Goal: Register for event/course

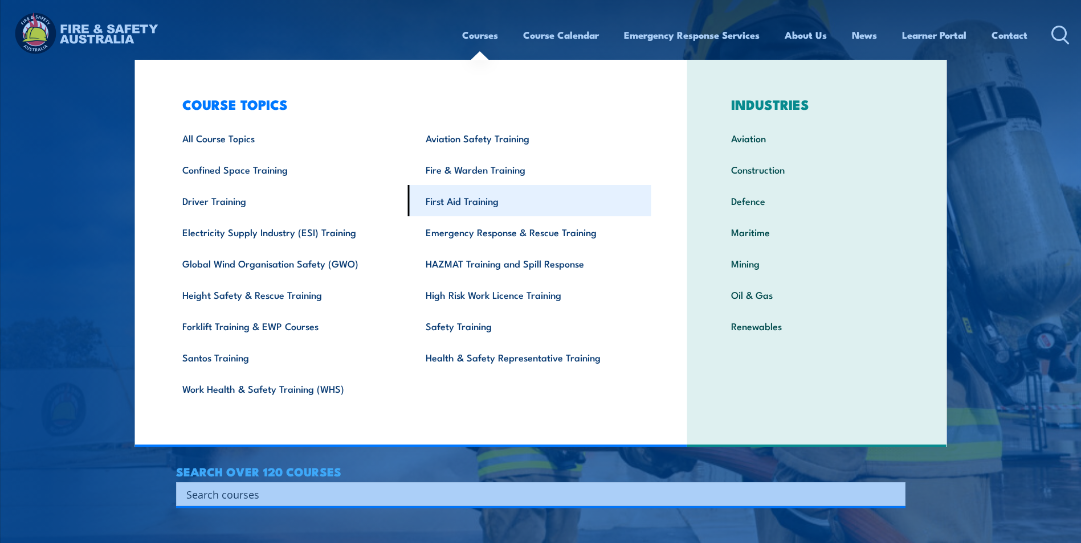
click at [474, 202] on link "First Aid Training" at bounding box center [529, 200] width 243 height 31
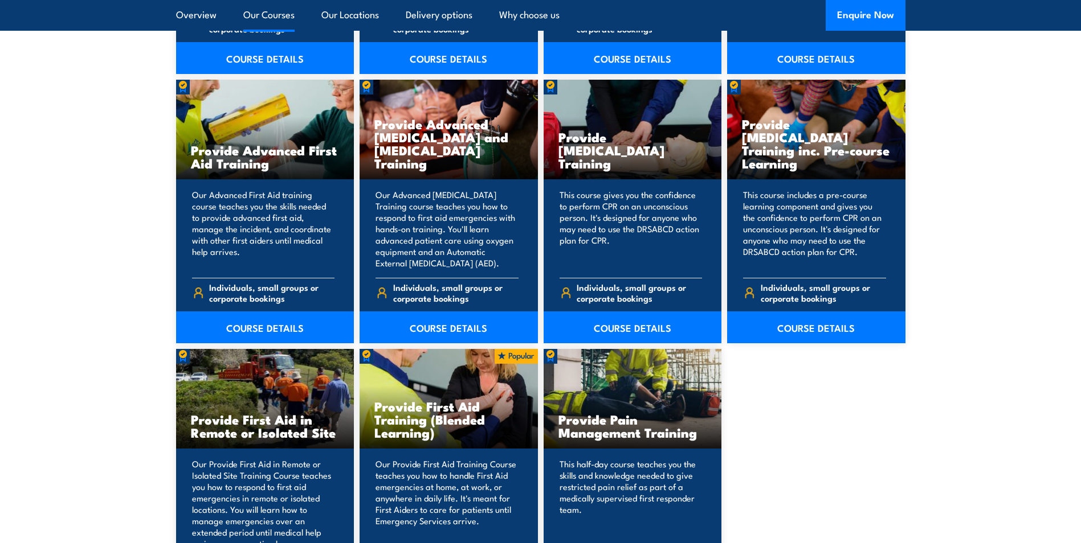
scroll to position [1538, 0]
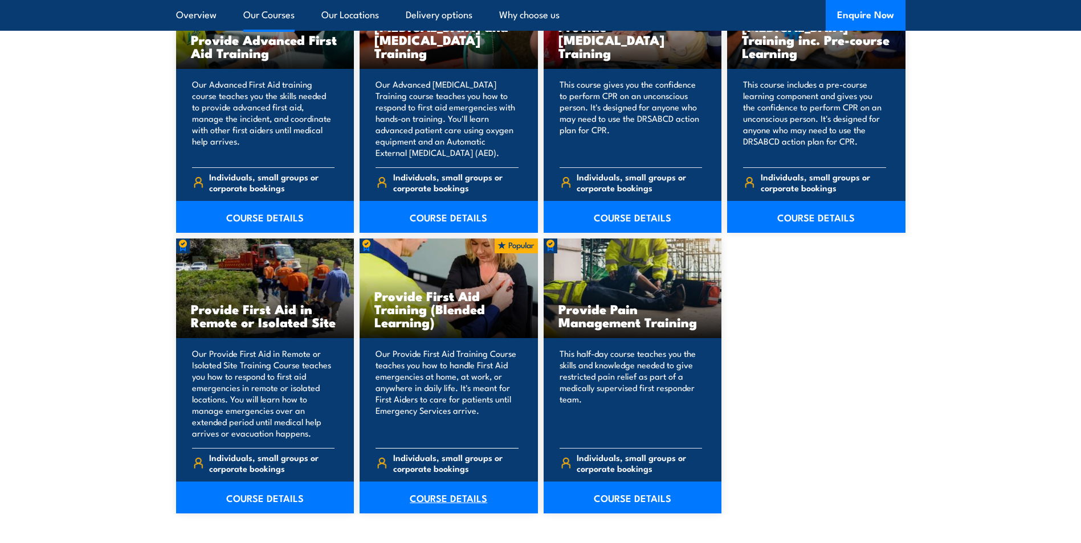
click at [425, 495] on link "COURSE DETAILS" at bounding box center [448, 498] width 178 height 32
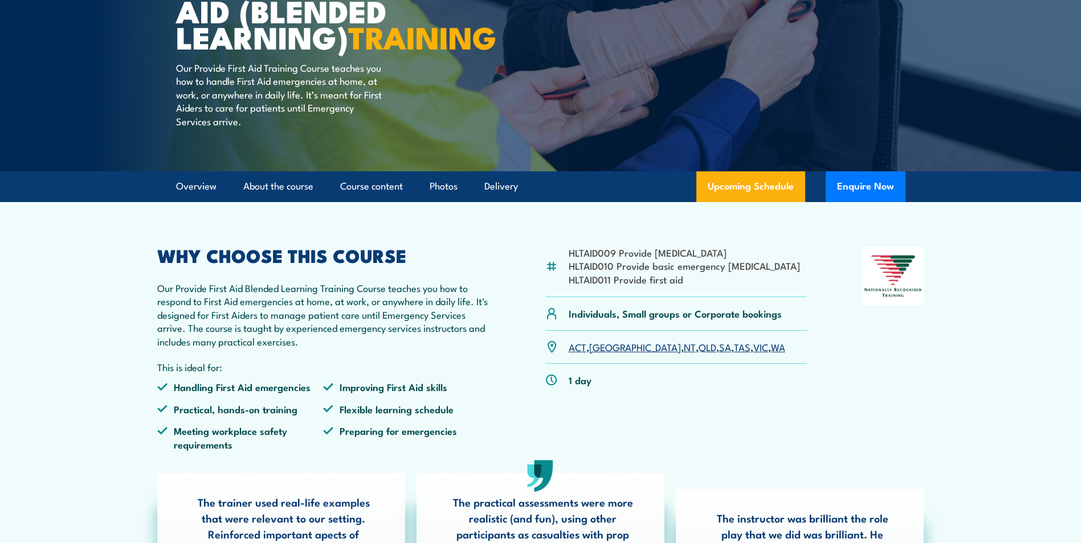
scroll to position [171, 0]
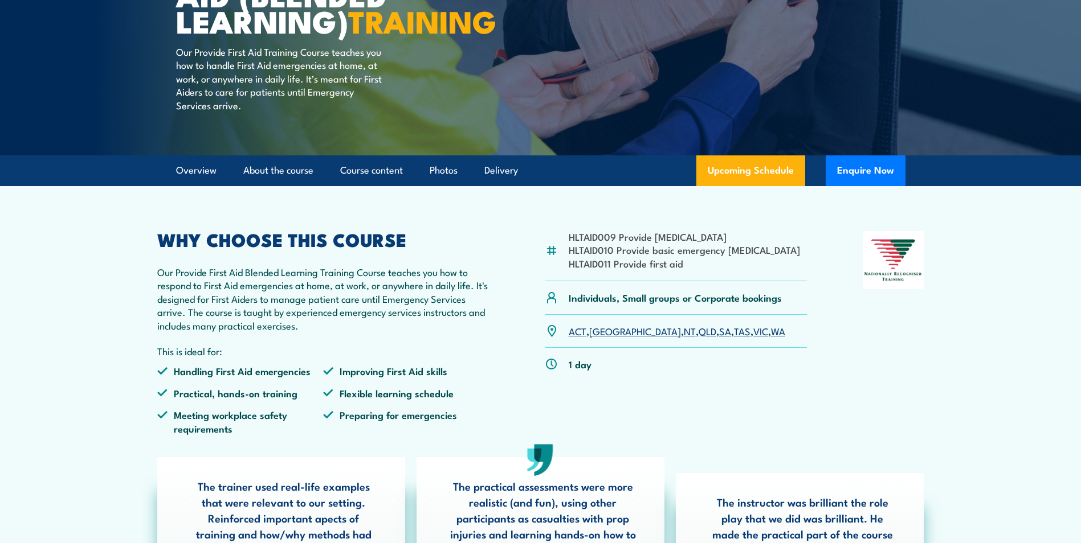
click at [719, 338] on link "SA" at bounding box center [725, 331] width 12 height 14
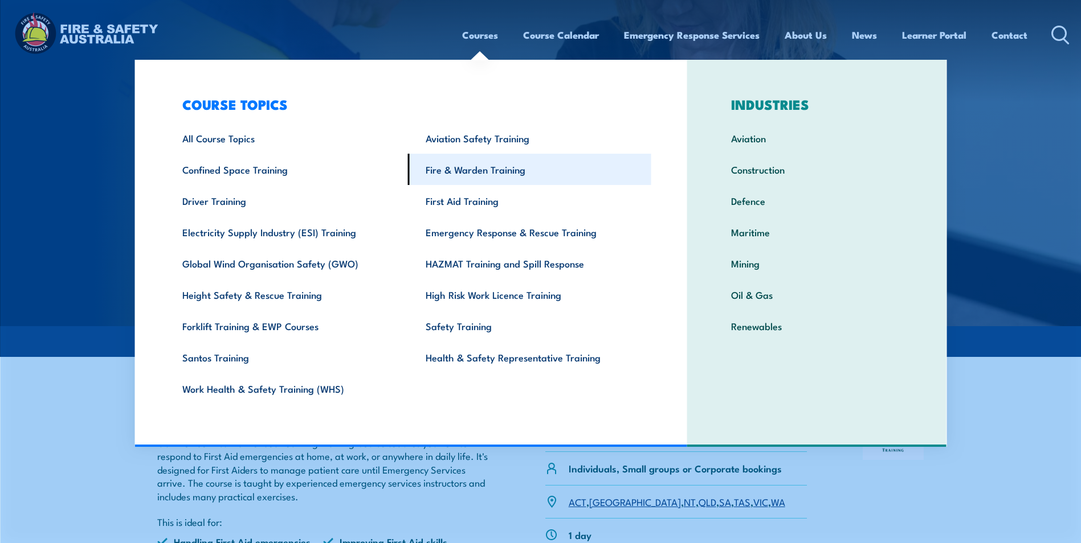
click at [474, 171] on link "Fire & Warden Training" at bounding box center [529, 169] width 243 height 31
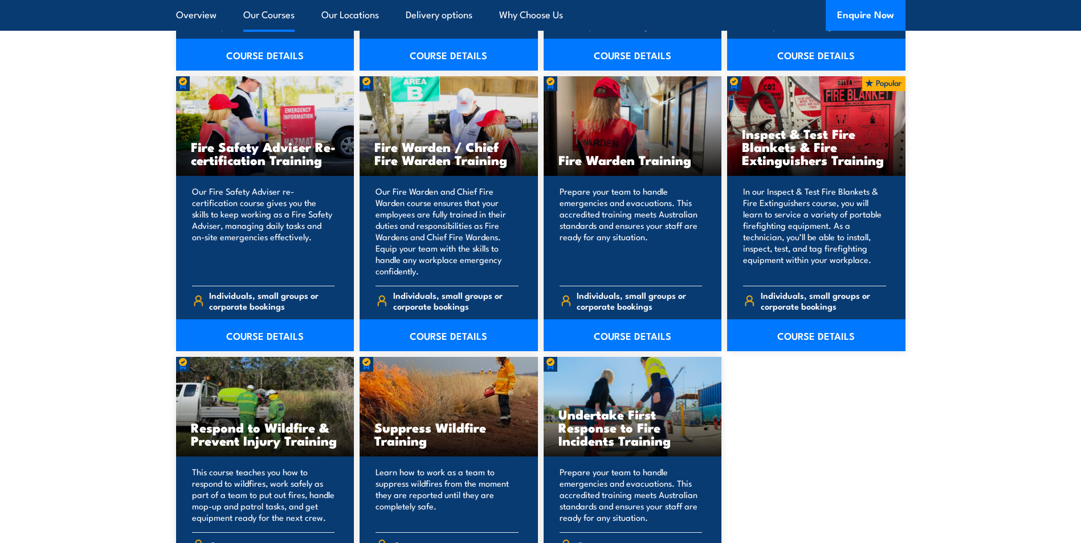
scroll to position [1481, 0]
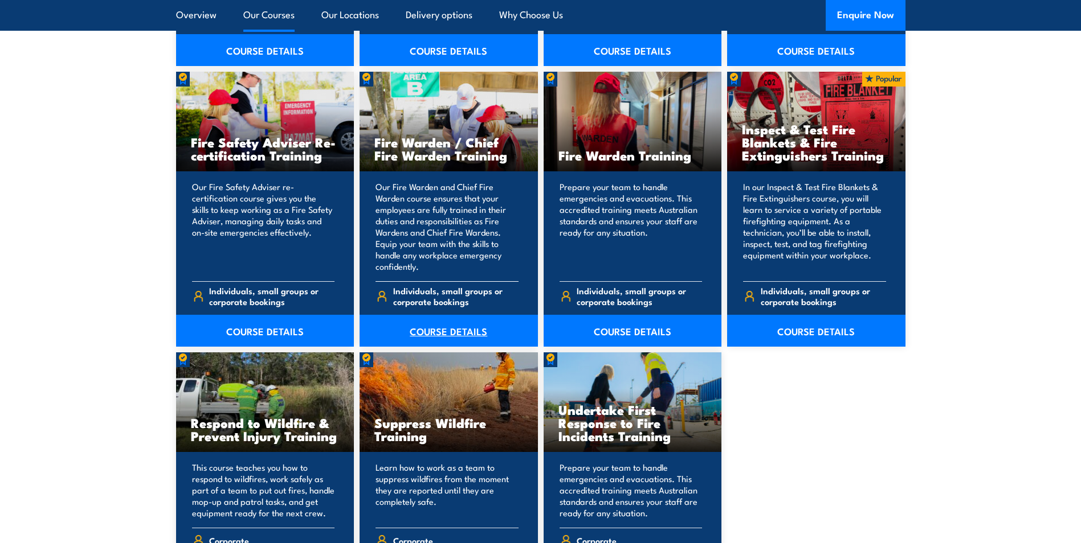
click at [443, 329] on link "COURSE DETAILS" at bounding box center [448, 331] width 178 height 32
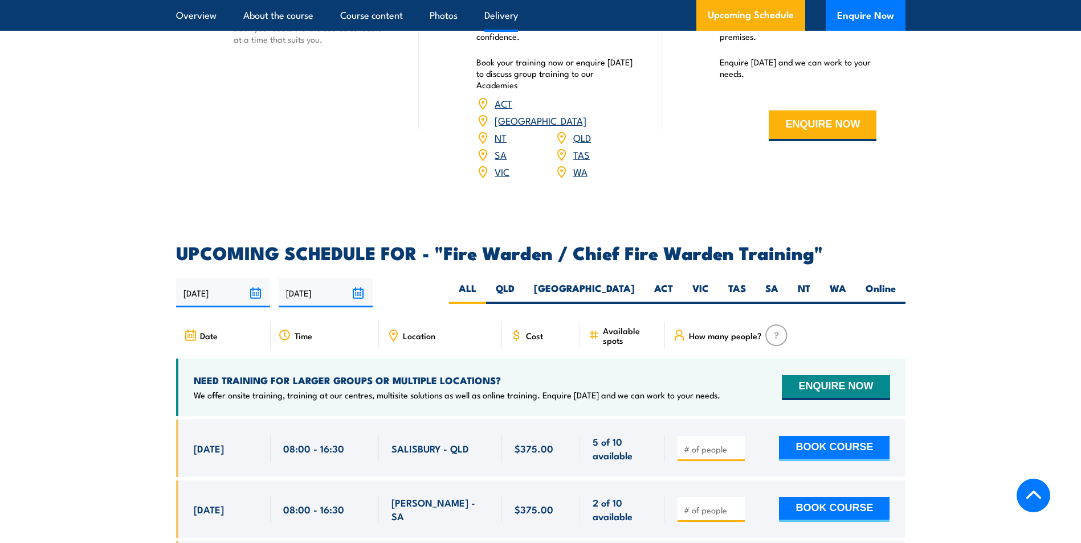
scroll to position [1937, 0]
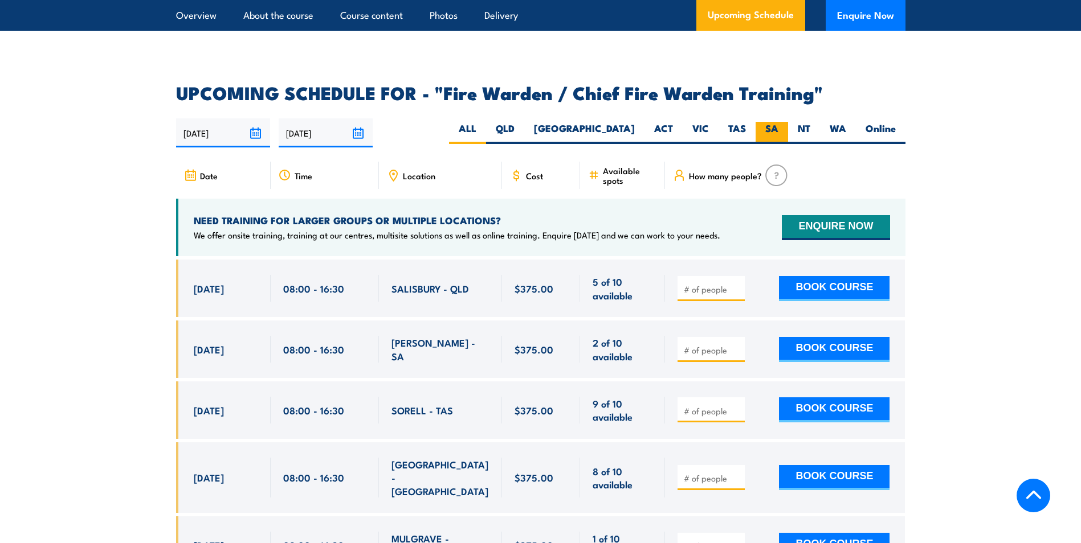
click at [766, 122] on label "SA" at bounding box center [771, 133] width 32 height 22
click at [778, 122] on input "SA" at bounding box center [781, 125] width 7 height 7
radio input "true"
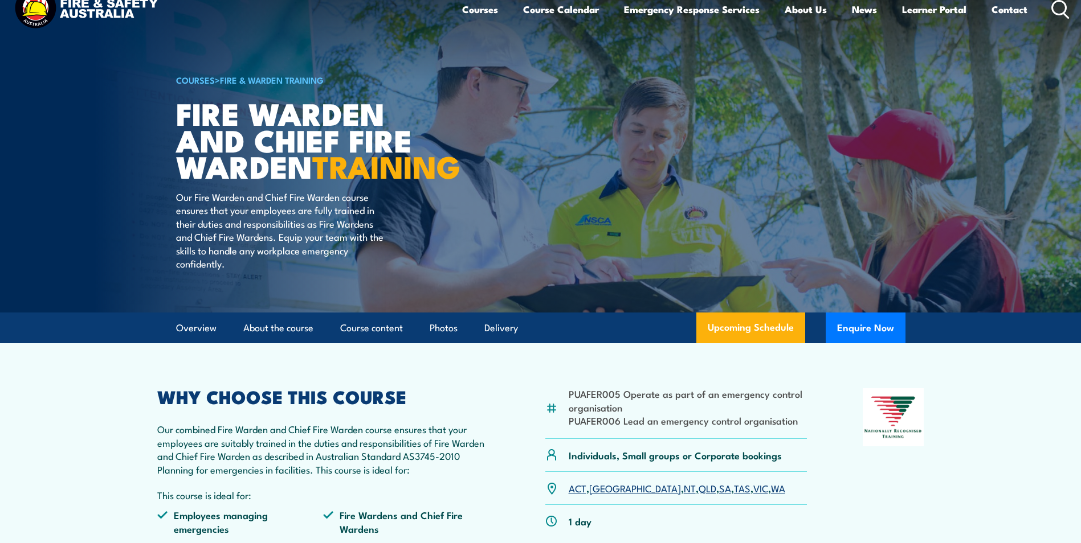
scroll to position [285, 0]
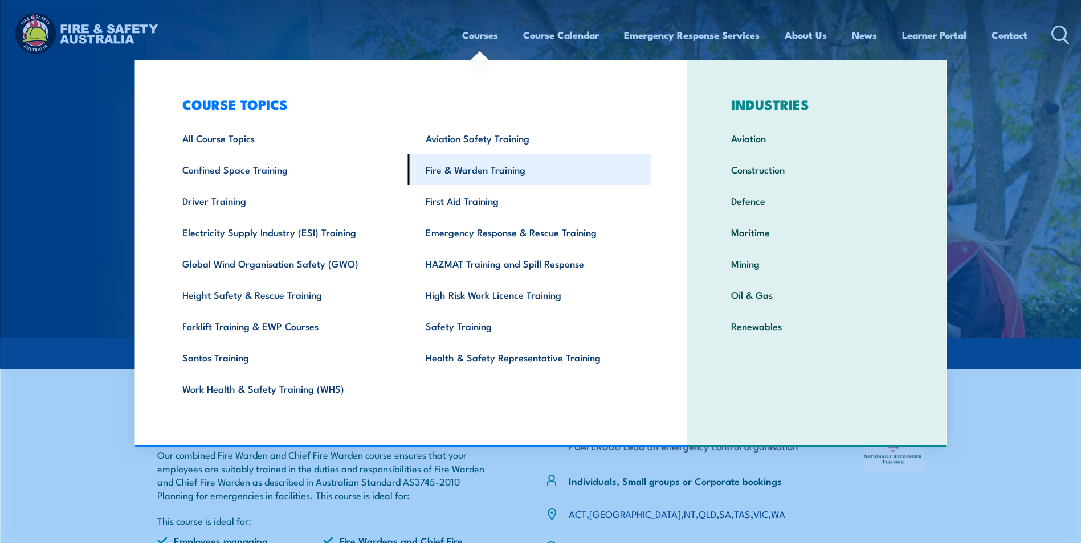
click at [478, 171] on link "Fire & Warden Training" at bounding box center [529, 169] width 243 height 31
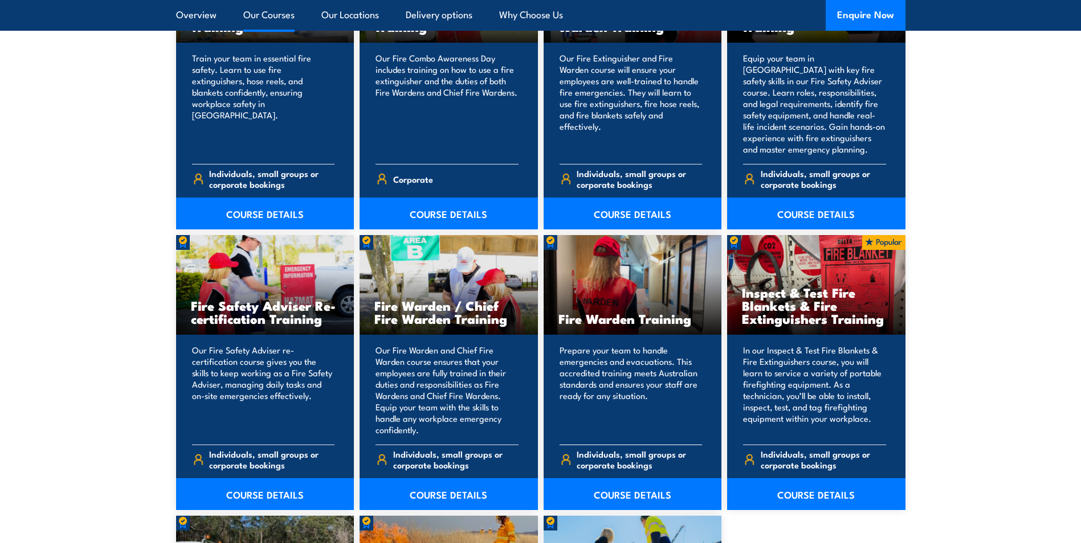
scroll to position [1424, 0]
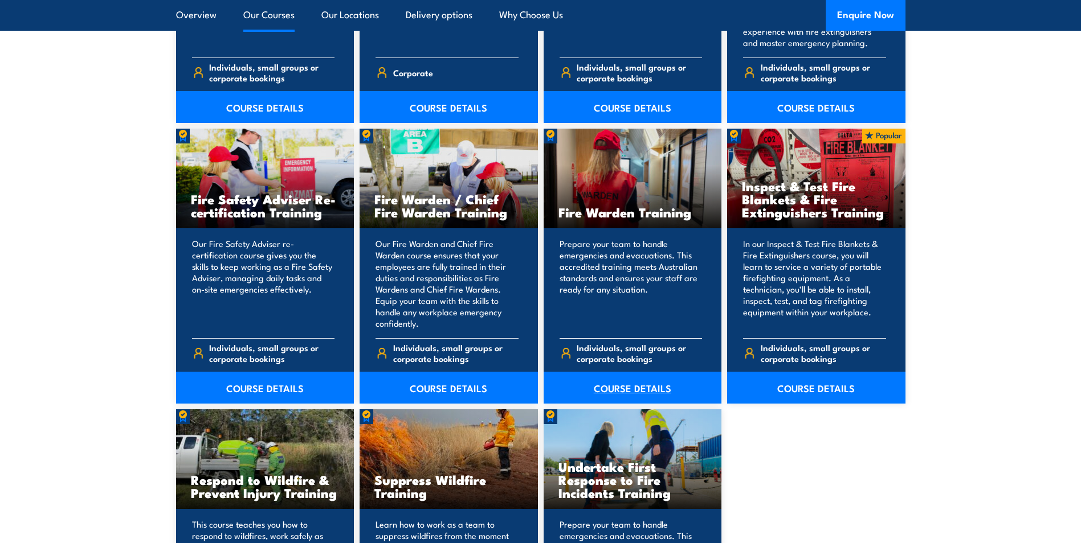
click at [621, 384] on link "COURSE DETAILS" at bounding box center [632, 388] width 178 height 32
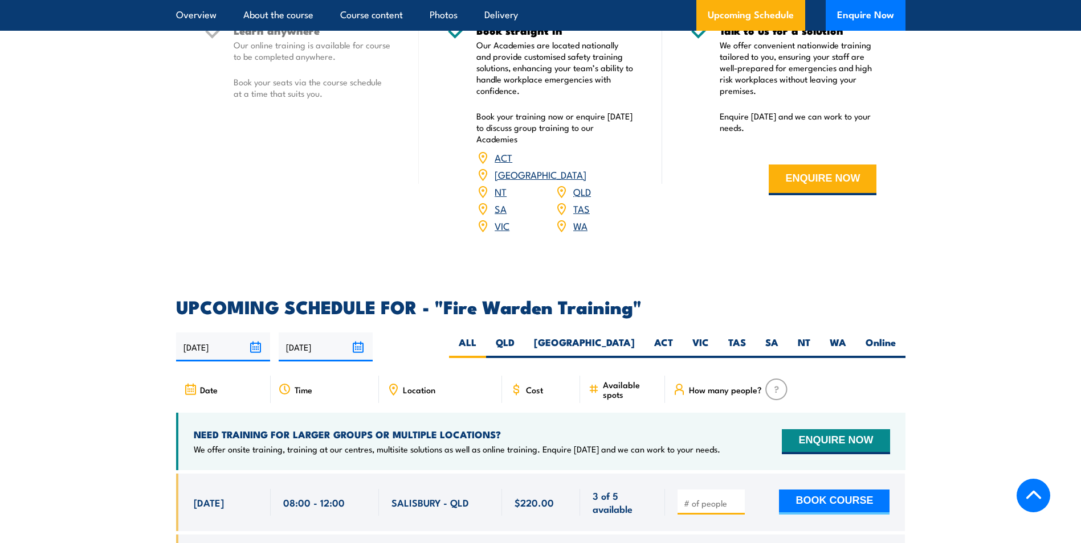
scroll to position [1994, 0]
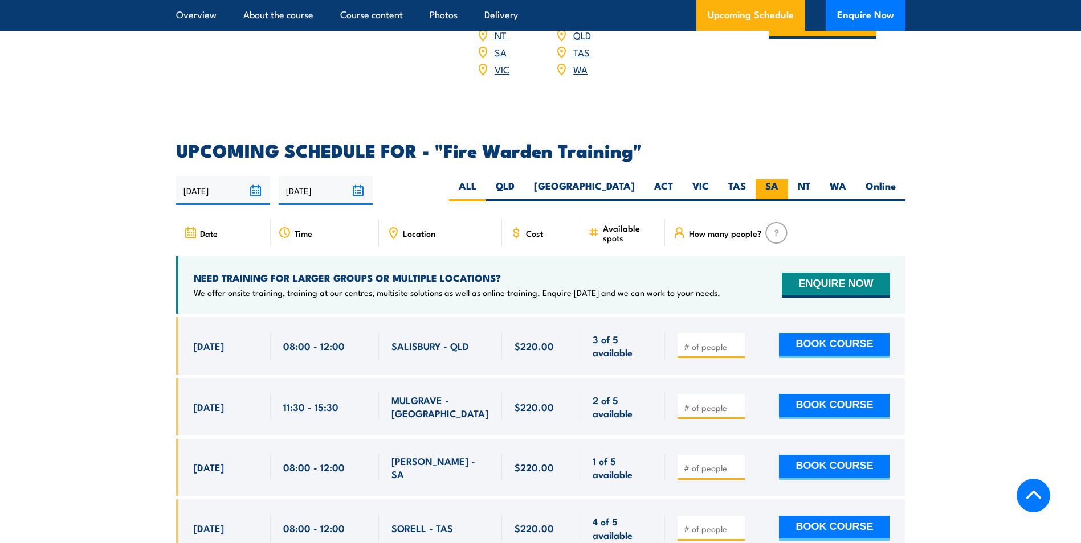
click at [770, 179] on label "SA" at bounding box center [771, 190] width 32 height 22
click at [778, 179] on input "SA" at bounding box center [781, 182] width 7 height 7
radio input "true"
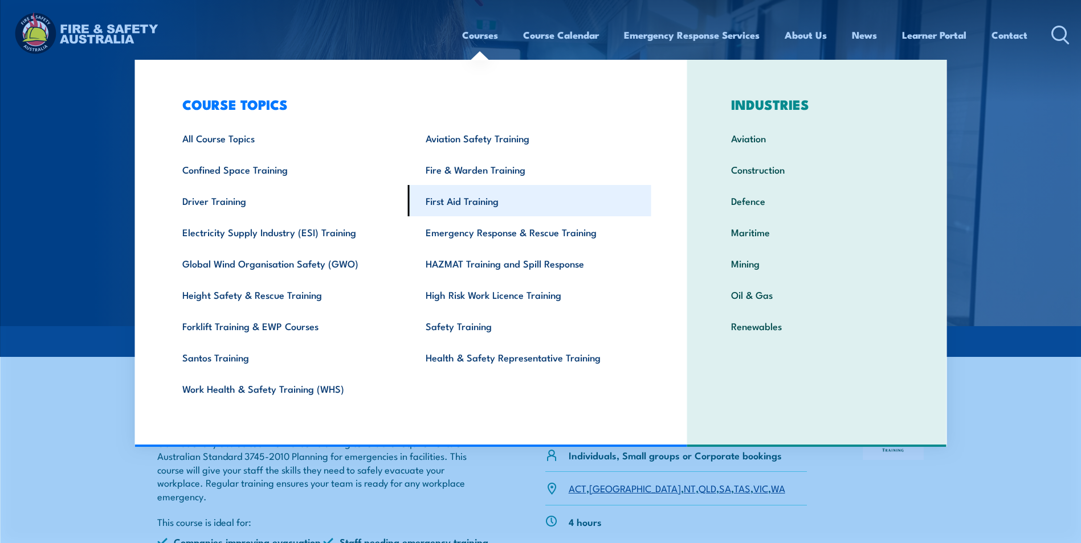
click at [470, 203] on link "First Aid Training" at bounding box center [529, 200] width 243 height 31
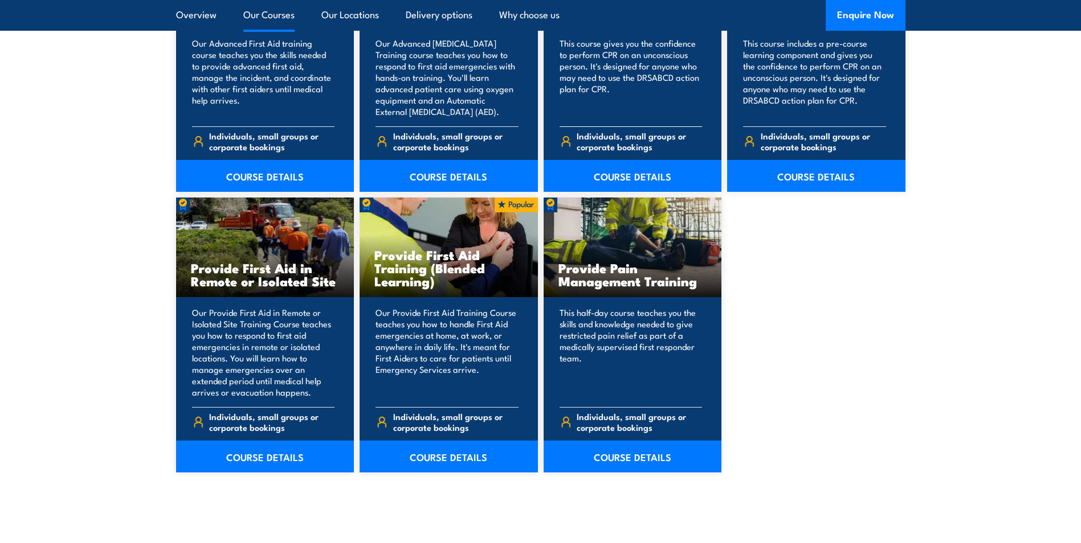
scroll to position [1595, 0]
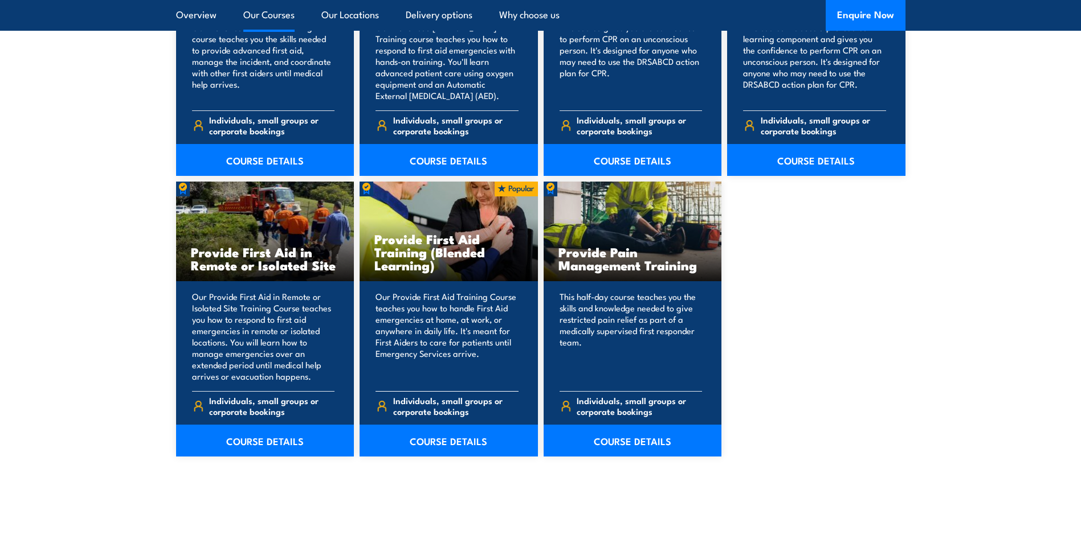
click at [425, 243] on h3 "Provide First Aid Training (Blended Learning)" at bounding box center [448, 251] width 149 height 39
click at [439, 437] on link "COURSE DETAILS" at bounding box center [448, 441] width 178 height 32
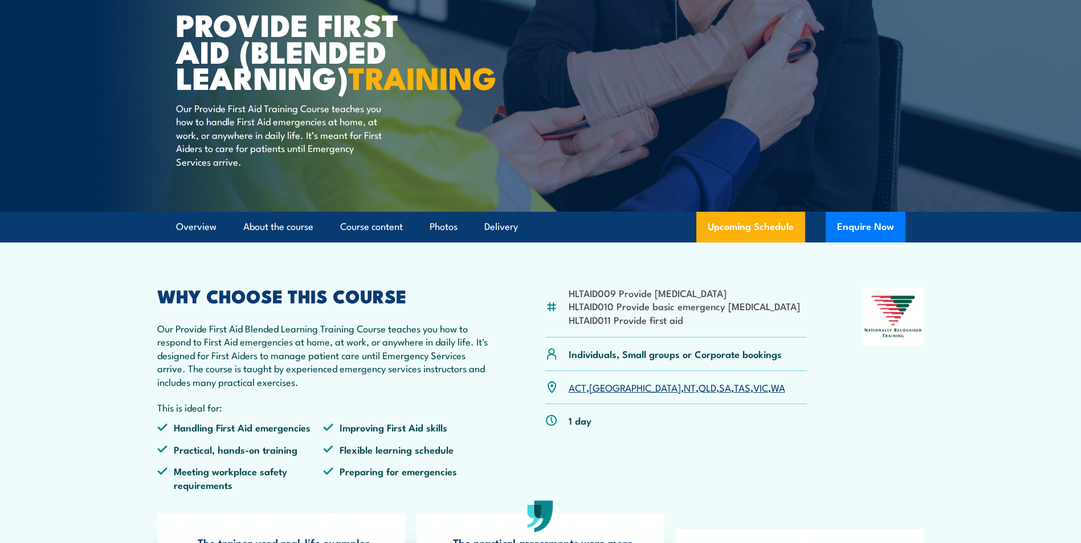
scroll to position [285, 0]
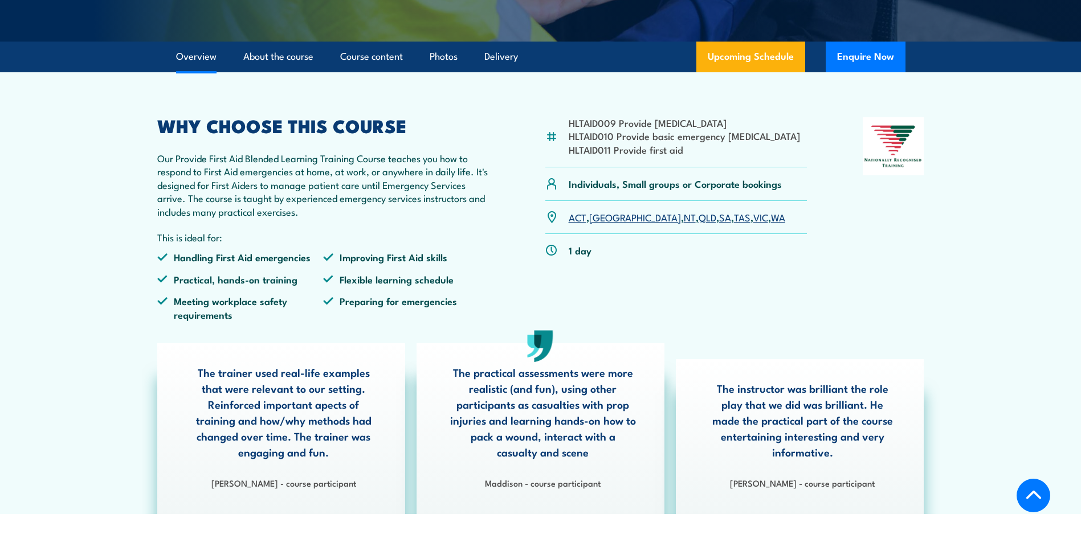
click at [719, 224] on link "SA" at bounding box center [725, 217] width 12 height 14
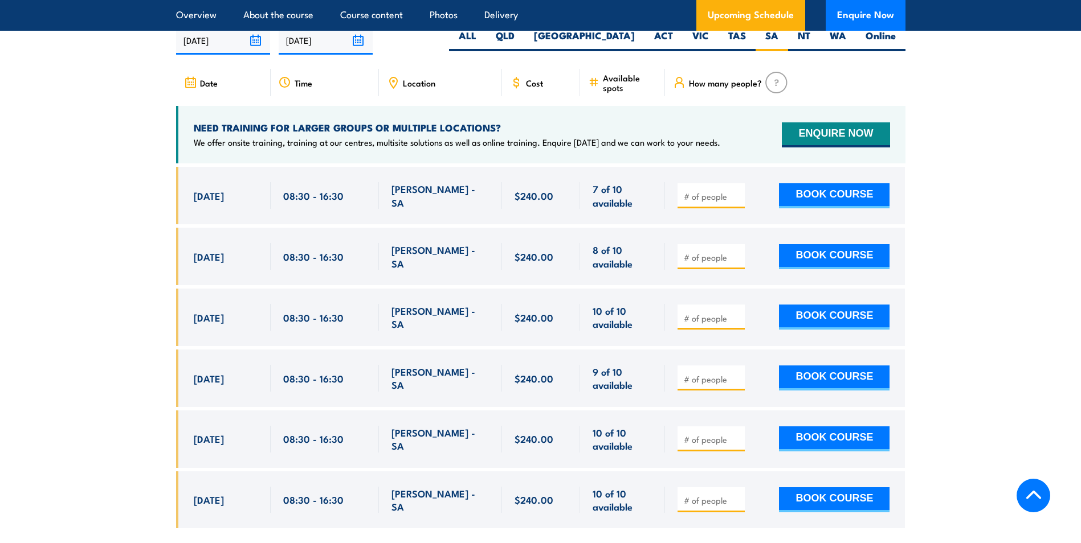
scroll to position [2029, 0]
